Goal: Task Accomplishment & Management: Manage account settings

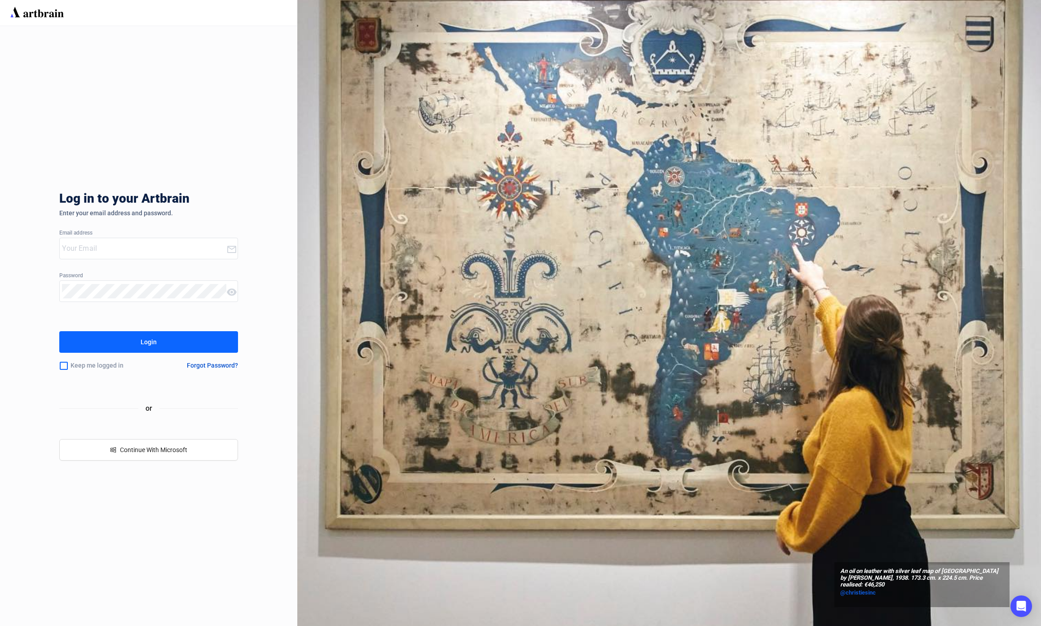
click at [135, 251] on input "email" at bounding box center [144, 248] width 164 height 14
type input "[EMAIL_ADDRESS][DOMAIN_NAME]"
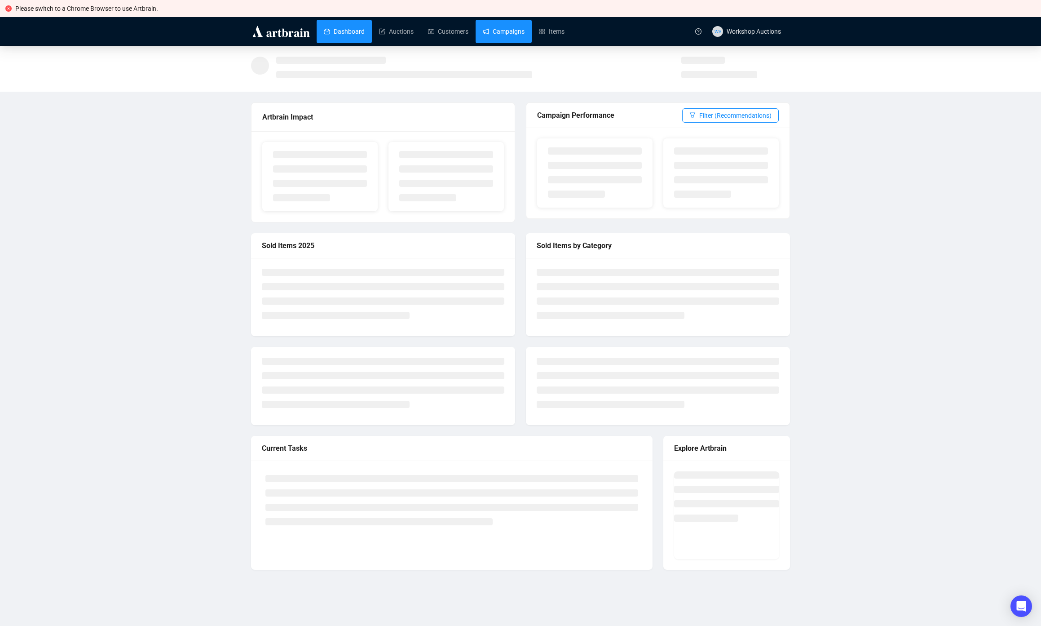
click at [525, 33] on link "Campaigns" at bounding box center [504, 31] width 42 height 23
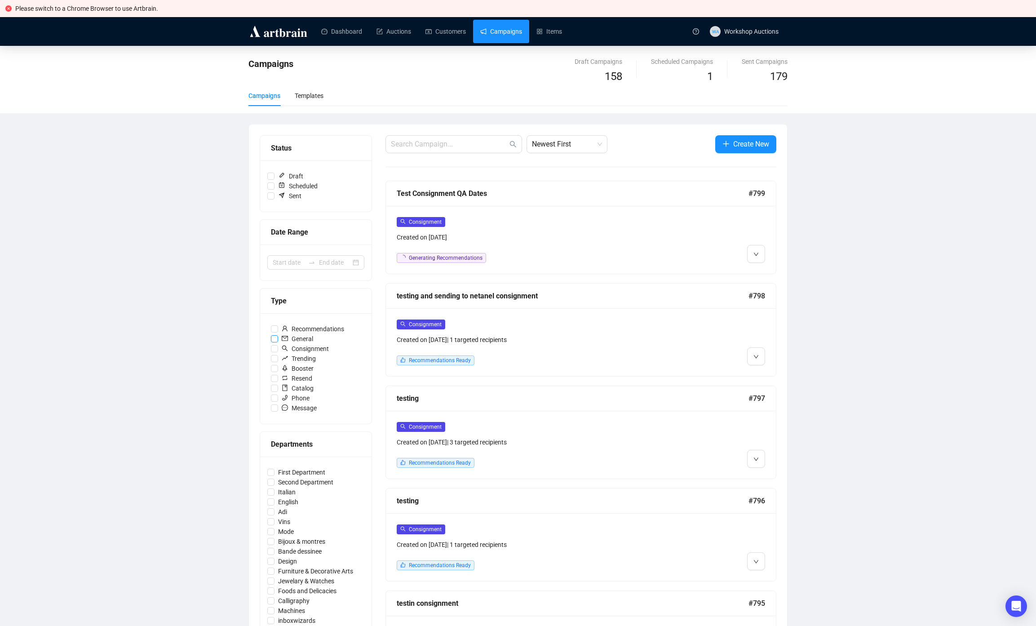
click at [309, 343] on span "General" at bounding box center [297, 339] width 39 height 10
click at [278, 342] on input "General" at bounding box center [274, 338] width 7 height 7
checkbox input "true"
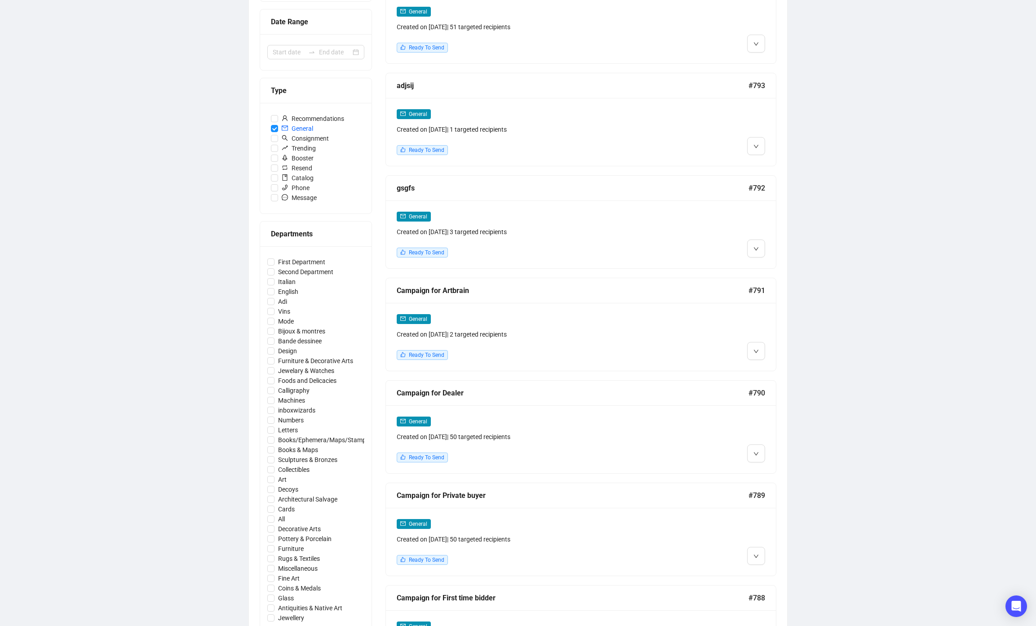
scroll to position [238, 0]
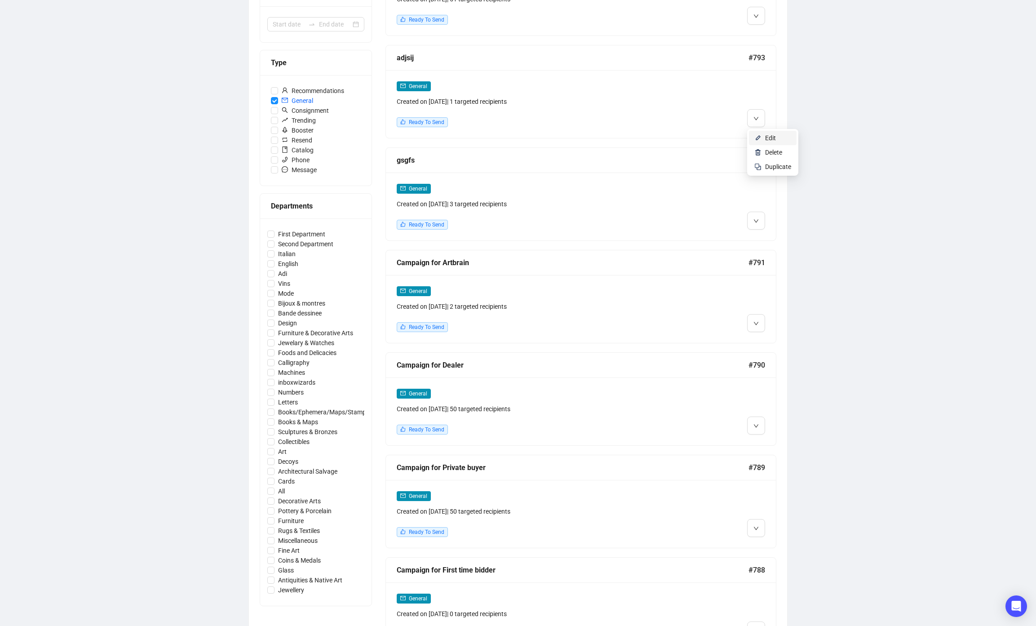
click at [765, 135] on li "Edit" at bounding box center [773, 138] width 48 height 14
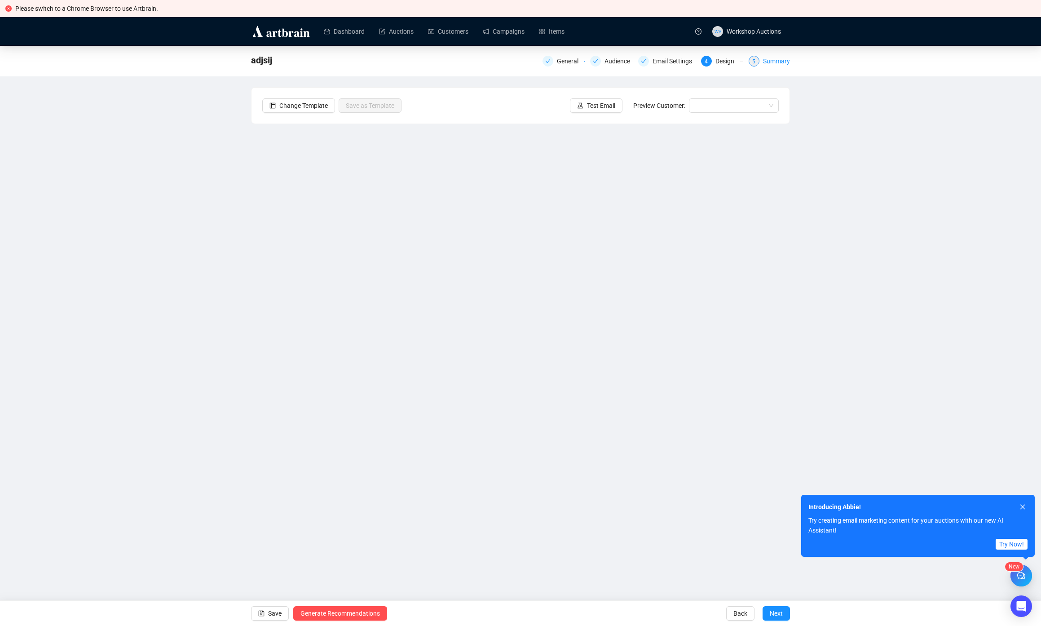
click at [770, 61] on div "Summary" at bounding box center [776, 61] width 27 height 11
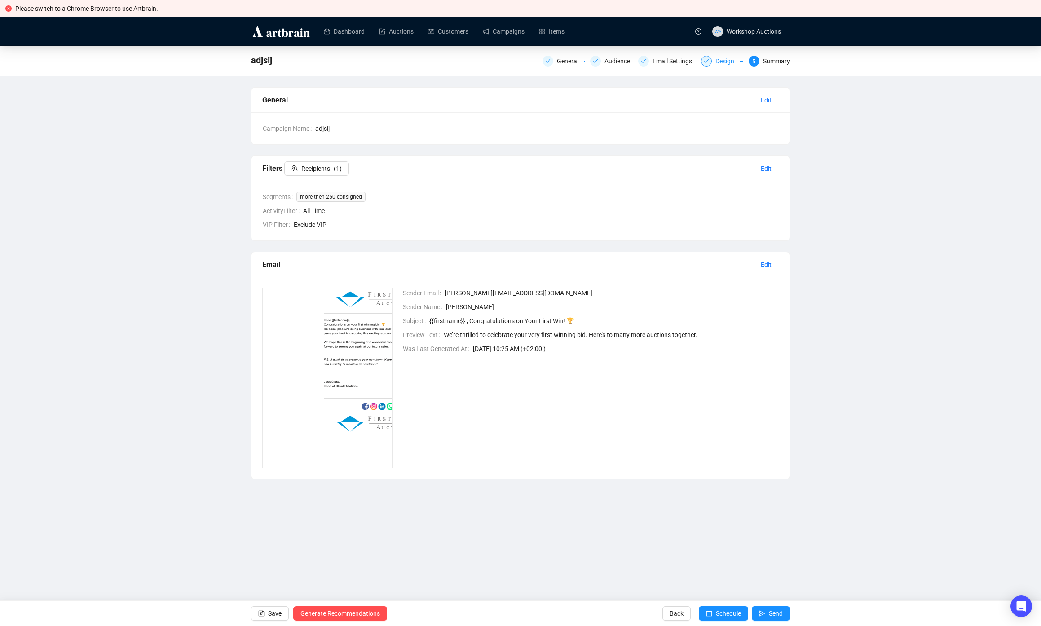
click at [726, 62] on div "Design" at bounding box center [728, 61] width 24 height 11
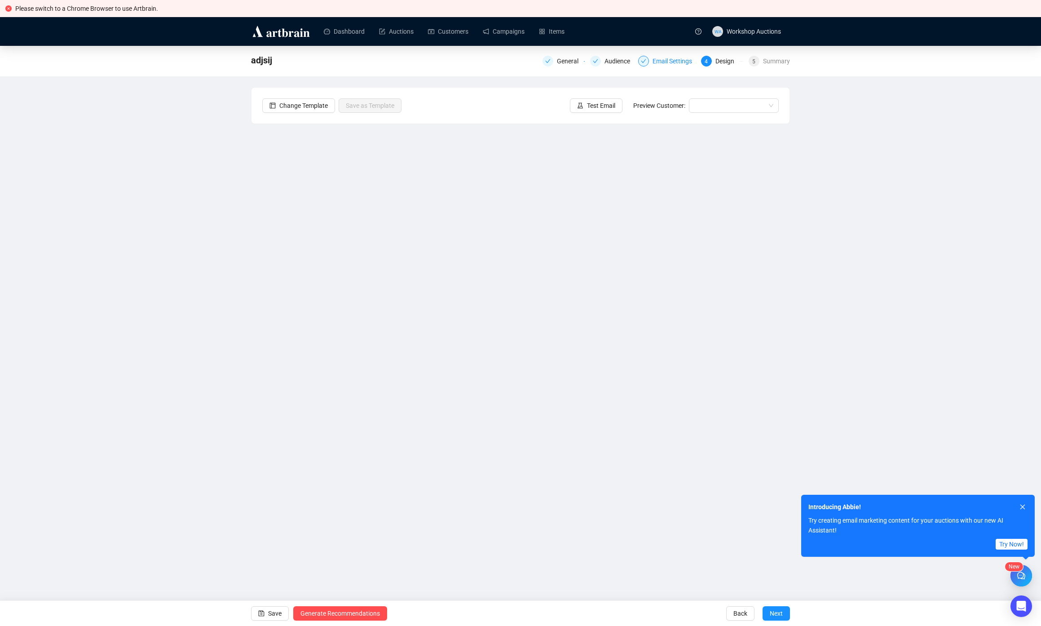
click at [662, 64] on div "Email Settings" at bounding box center [675, 61] width 45 height 11
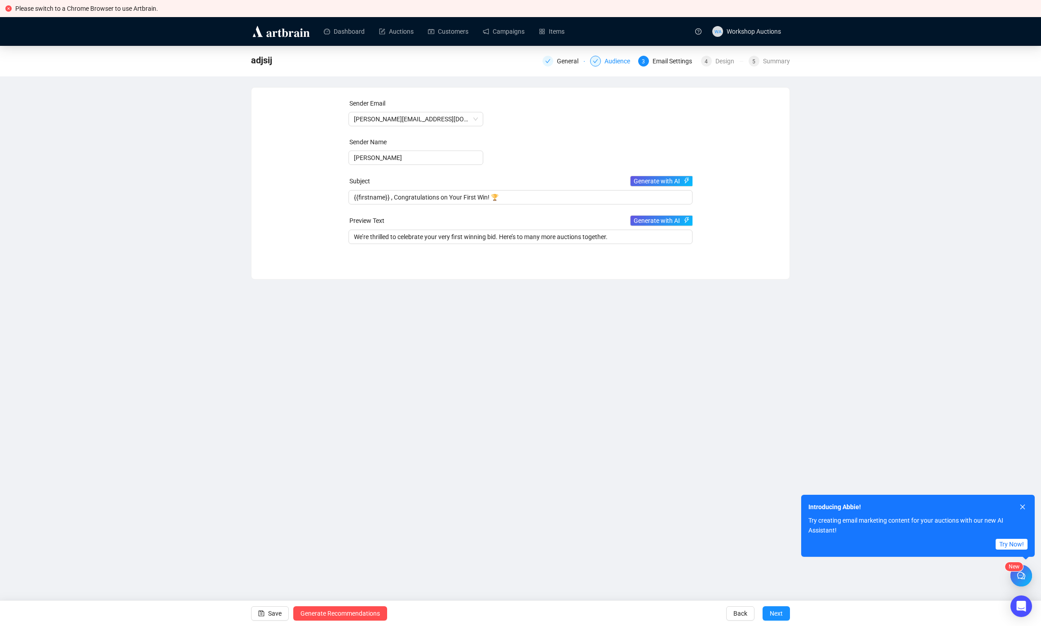
click at [624, 62] on div "Audience" at bounding box center [620, 61] width 31 height 11
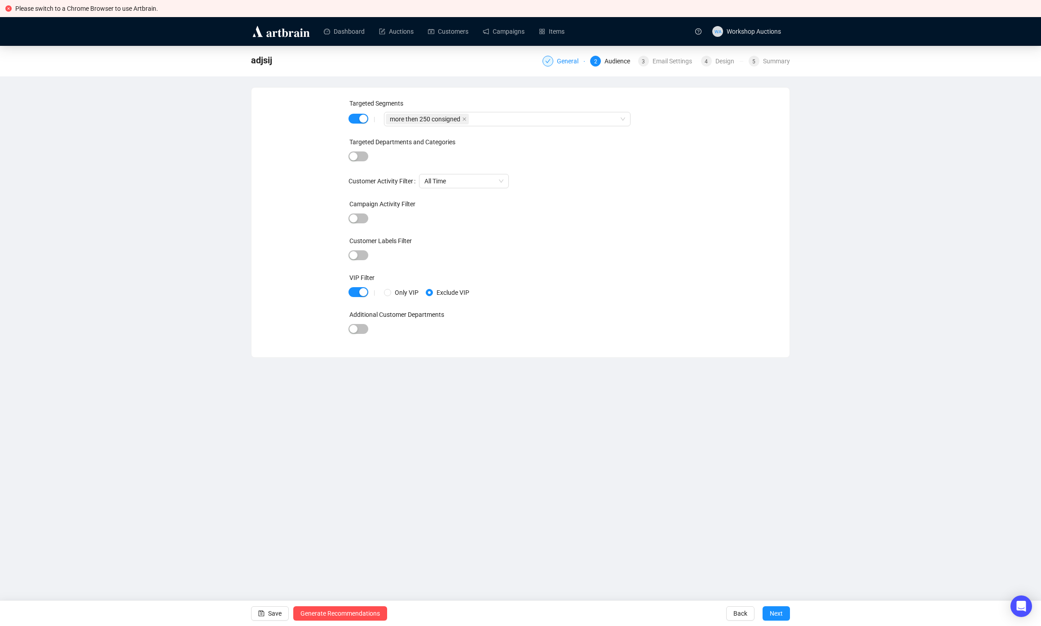
click at [563, 62] on div "General" at bounding box center [570, 61] width 27 height 11
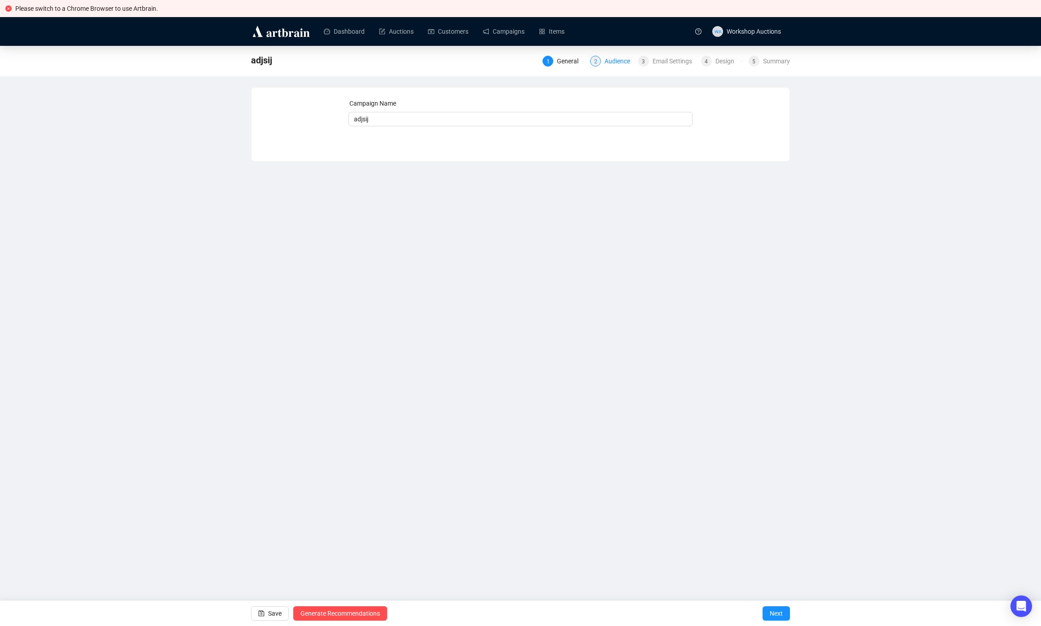
click at [613, 62] on div "Audience" at bounding box center [620, 61] width 31 height 11
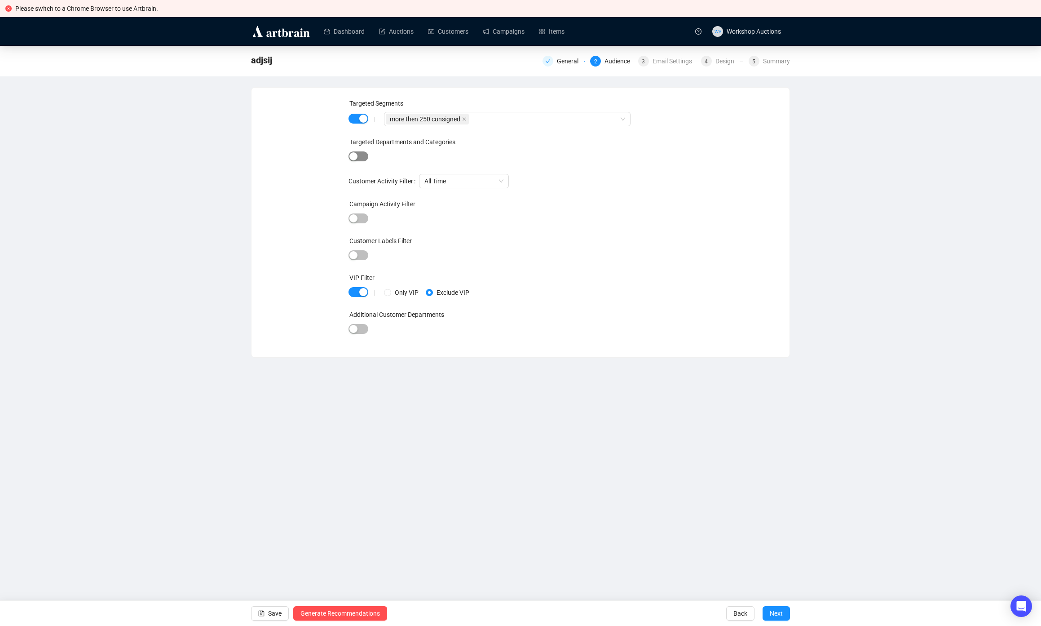
click at [353, 154] on div "button" at bounding box center [354, 156] width 8 height 8
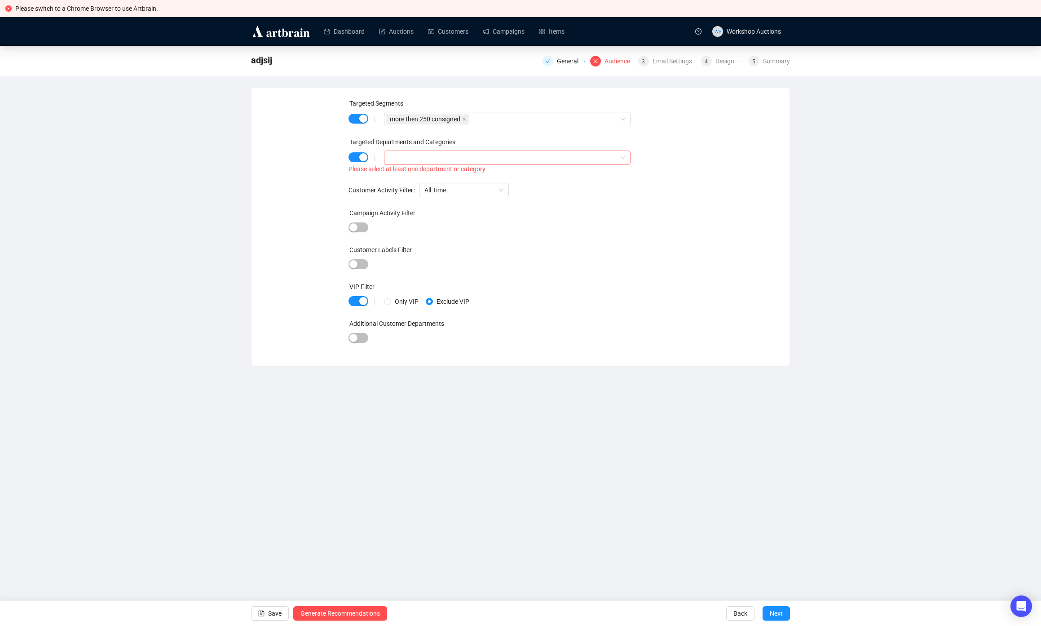
click at [418, 162] on div at bounding box center [503, 157] width 234 height 13
click at [404, 176] on span "Select All Departments/Categories" at bounding box center [402, 175] width 7 height 7
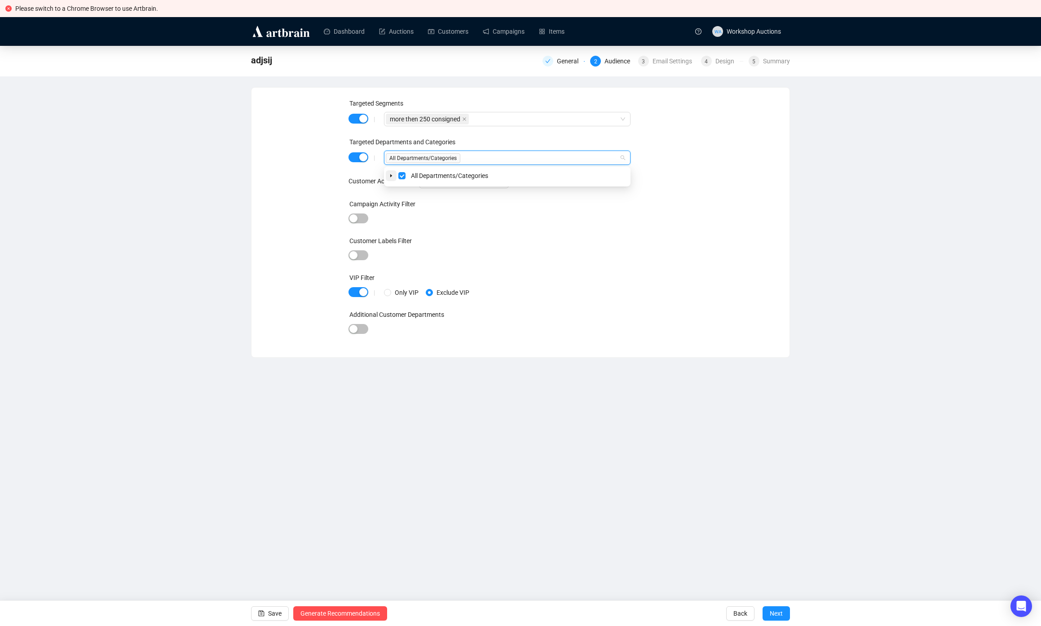
click at [393, 174] on icon "caret-down" at bounding box center [391, 175] width 4 height 4
click at [413, 186] on span "Select First Department" at bounding box center [412, 188] width 7 height 7
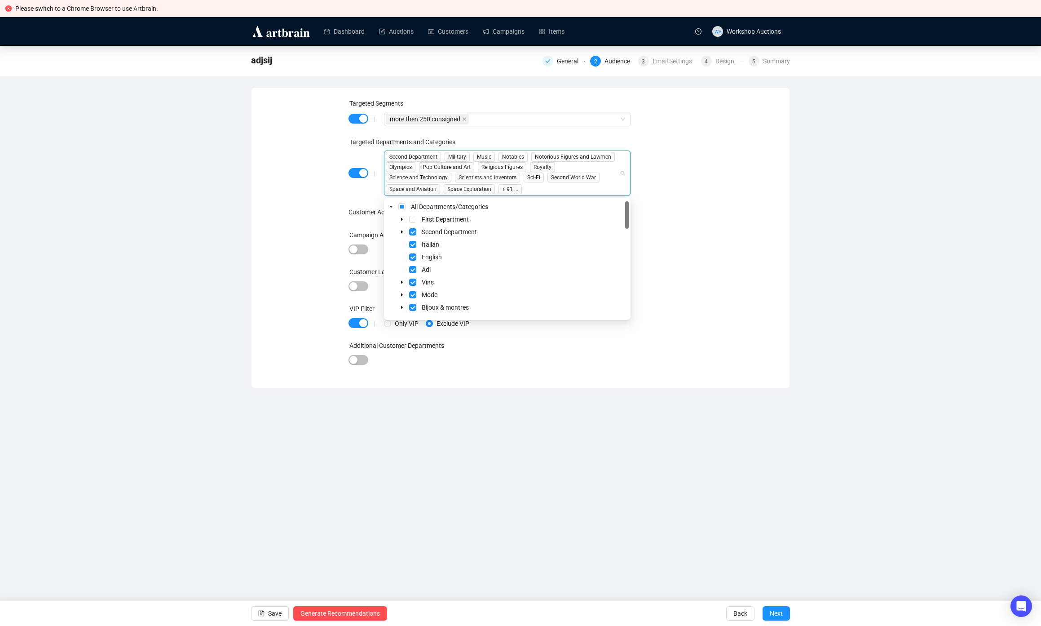
click at [774, 197] on div "Targeted Segments | more then 250 consigned Targeted Departments and Categories…" at bounding box center [520, 237] width 517 height 279
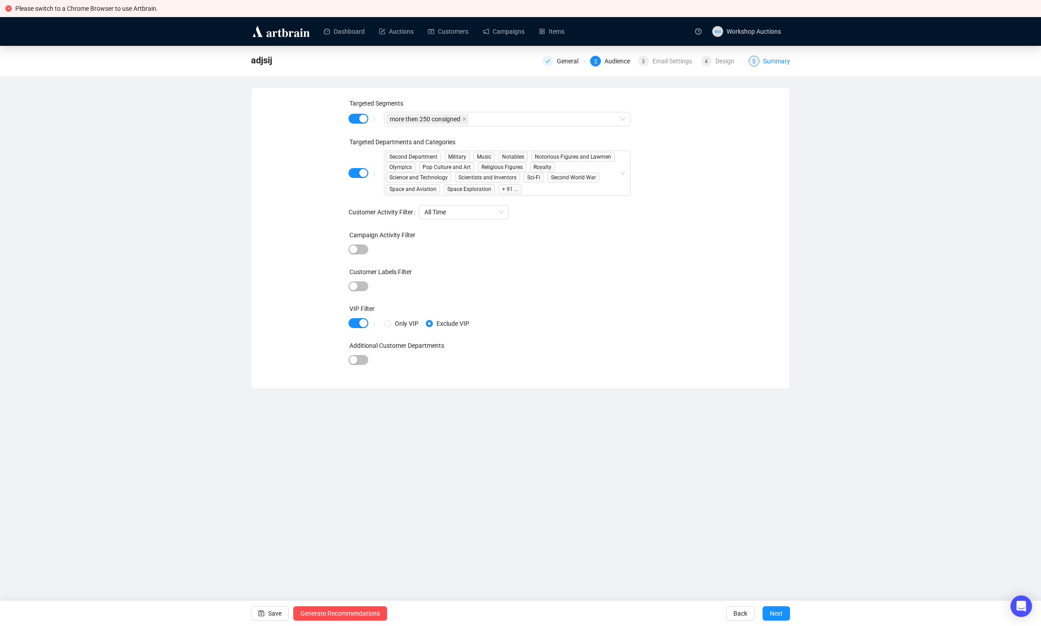
click at [773, 64] on div "Summary" at bounding box center [776, 61] width 27 height 11
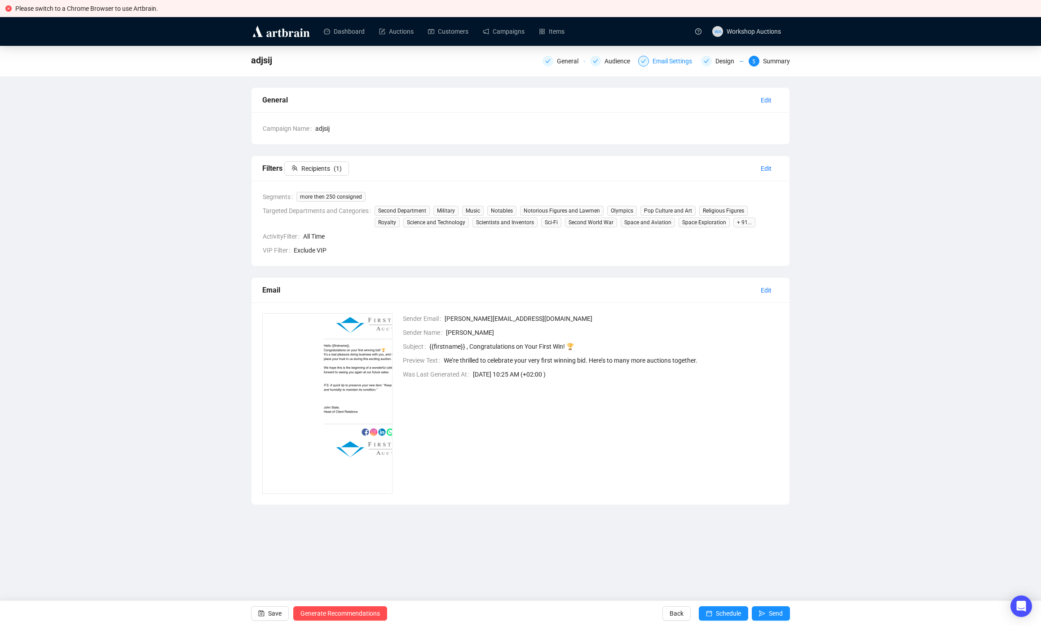
click at [673, 62] on div "Email Settings" at bounding box center [675, 61] width 45 height 11
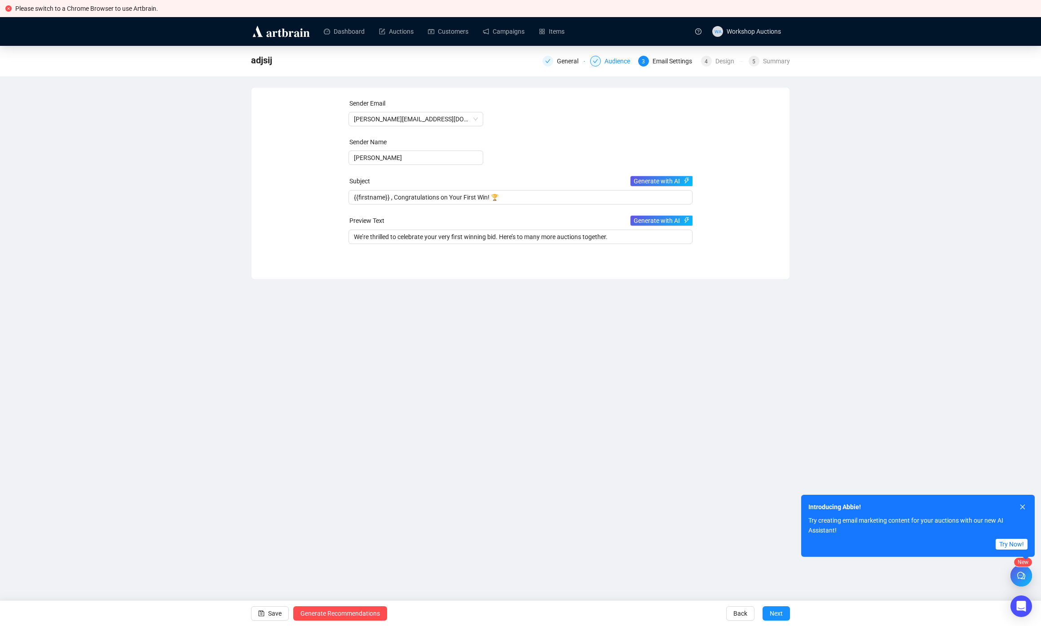
click at [605, 61] on div "Audience" at bounding box center [620, 61] width 31 height 11
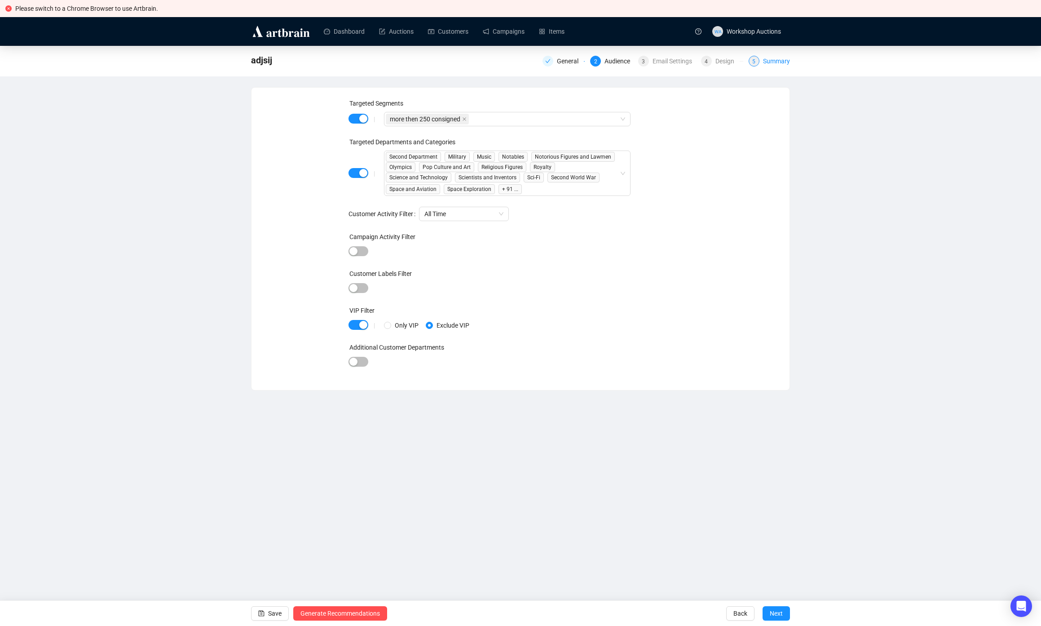
click at [774, 63] on div "Summary" at bounding box center [776, 61] width 27 height 11
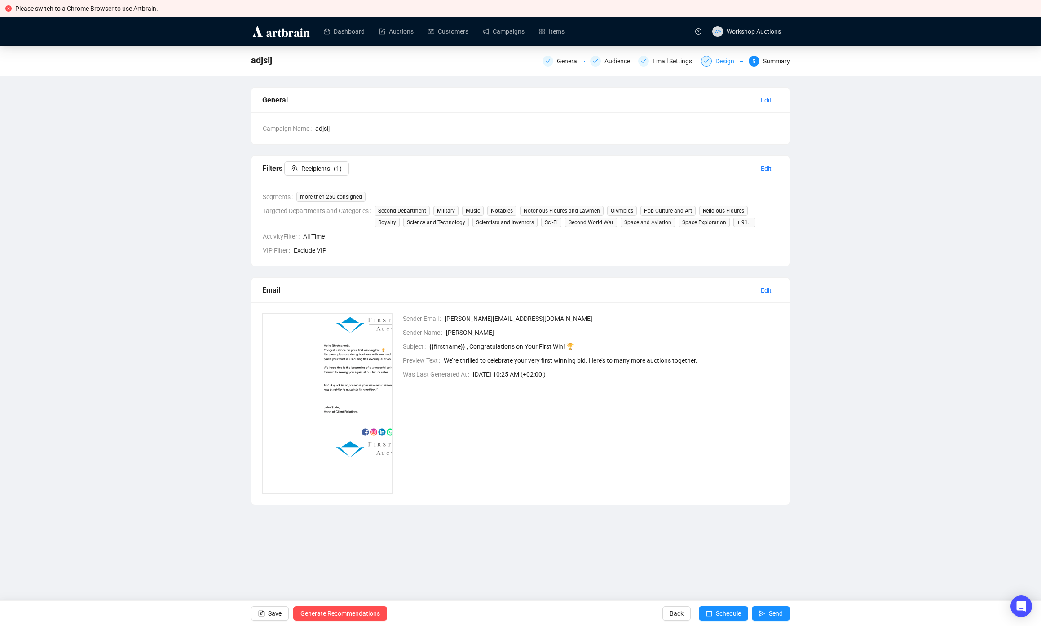
click at [724, 62] on div "Design" at bounding box center [728, 61] width 24 height 11
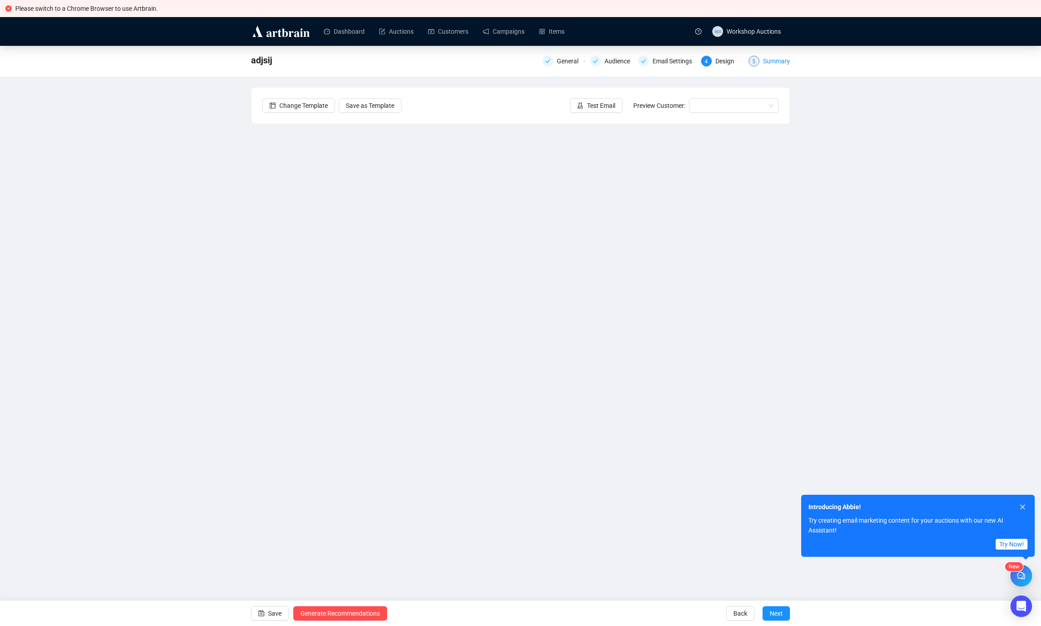
click at [766, 60] on div "Summary" at bounding box center [776, 61] width 27 height 11
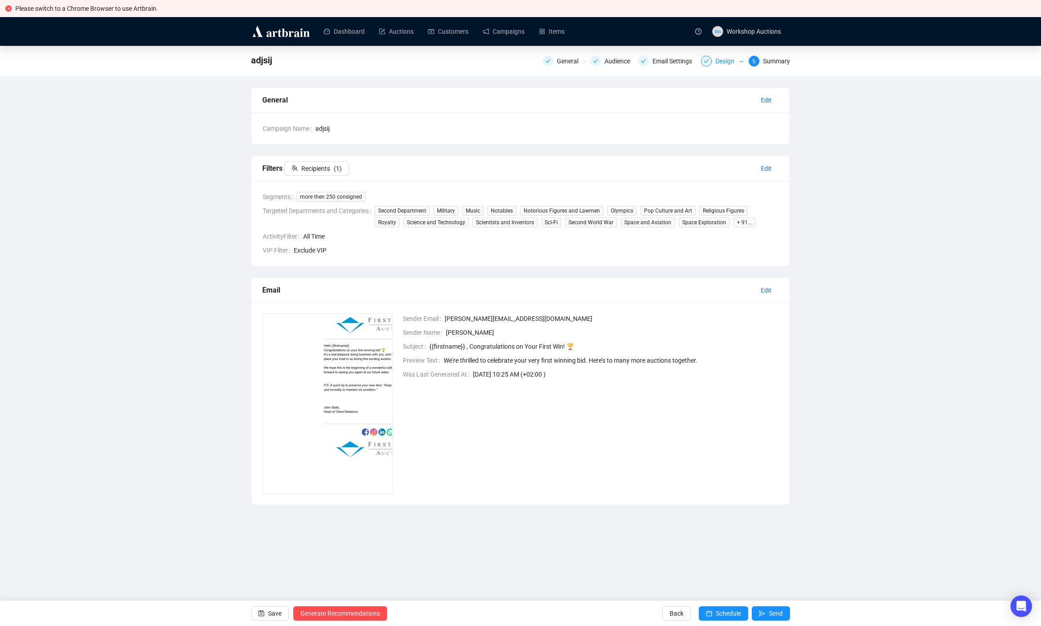
click at [719, 63] on div "Design" at bounding box center [728, 61] width 24 height 11
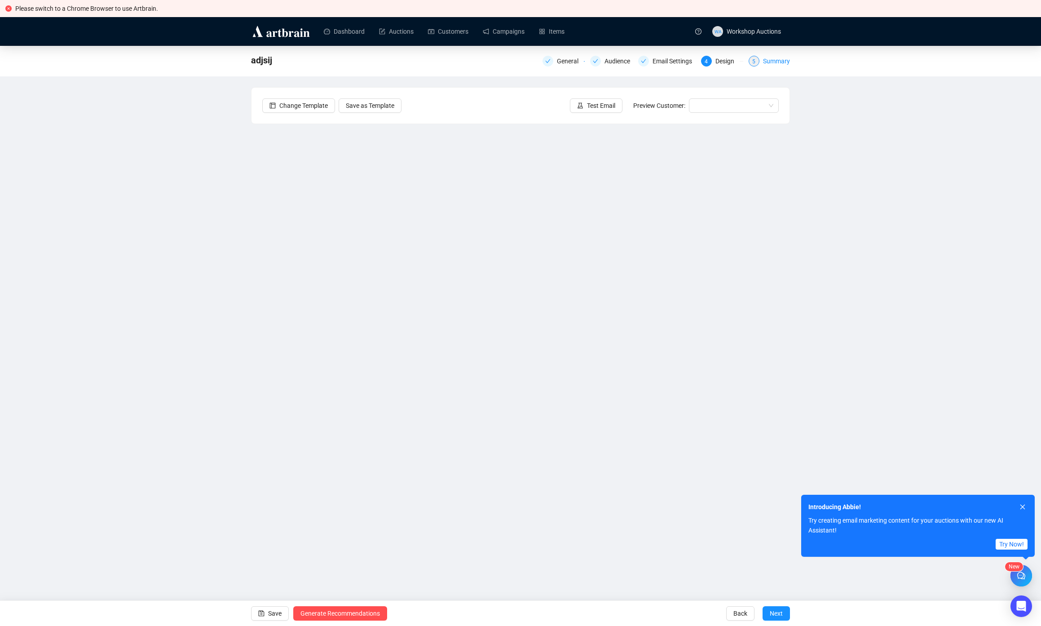
click at [786, 63] on div "Summary" at bounding box center [776, 61] width 27 height 11
